Goal: Information Seeking & Learning: Learn about a topic

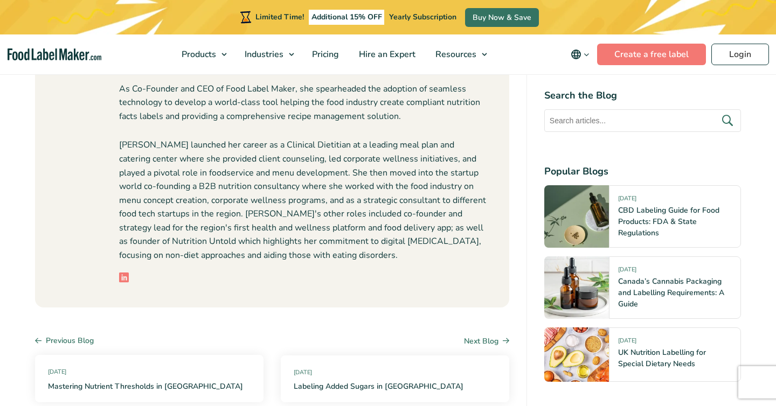
scroll to position [4651, 0]
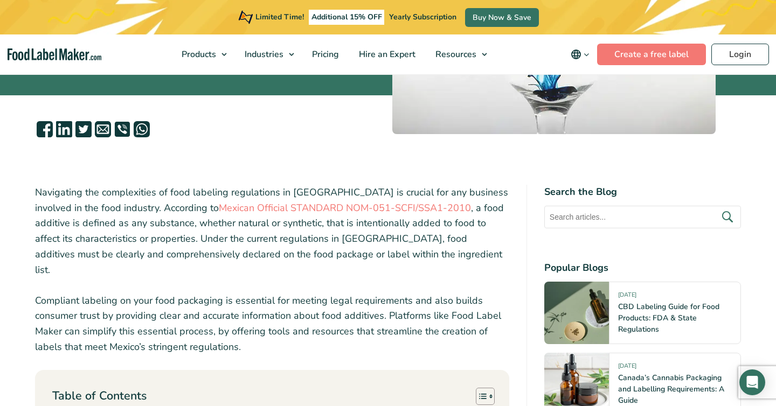
scroll to position [278, 0]
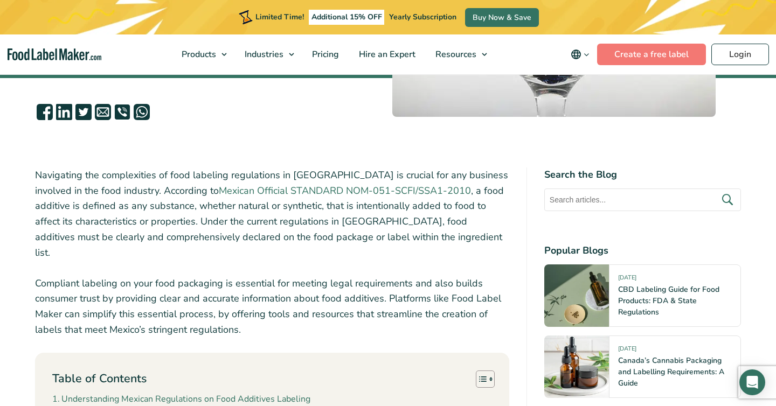
click at [279, 187] on link "Mexican Official STANDARD NOM-051-SCFI/SSA1-2010" at bounding box center [345, 190] width 252 height 13
